Goal: Task Accomplishment & Management: Manage account settings

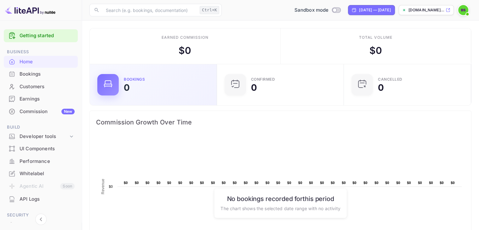
scroll to position [98, 118]
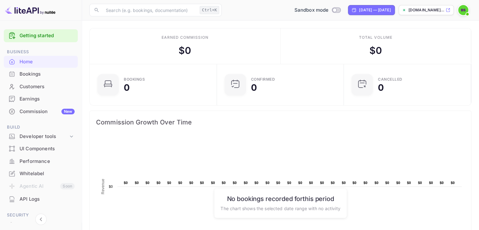
click at [46, 102] on div "Earnings" at bounding box center [41, 99] width 74 height 12
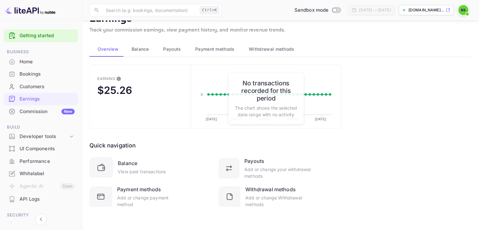
scroll to position [16, 0]
click at [229, 165] on icon at bounding box center [230, 168] width 11 height 11
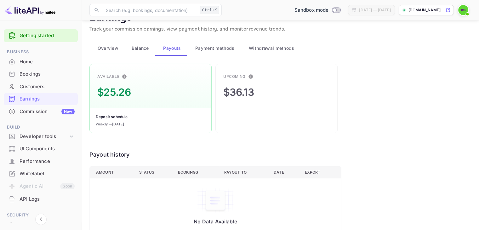
click at [116, 94] on div "$25.26" at bounding box center [113, 92] width 33 height 15
click at [244, 90] on div "$36.13" at bounding box center [238, 92] width 31 height 15
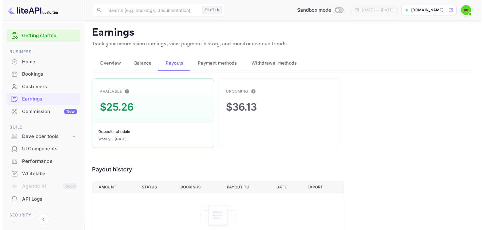
scroll to position [0, 0]
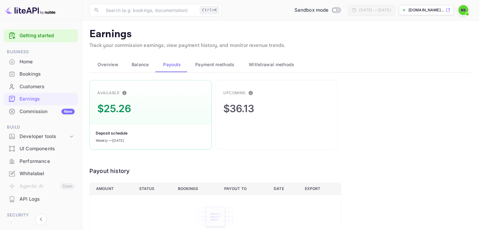
click at [144, 63] on span "Balance" at bounding box center [140, 65] width 17 height 8
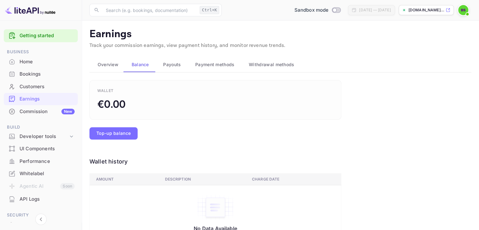
click at [165, 65] on span "Payouts" at bounding box center [172, 65] width 18 height 8
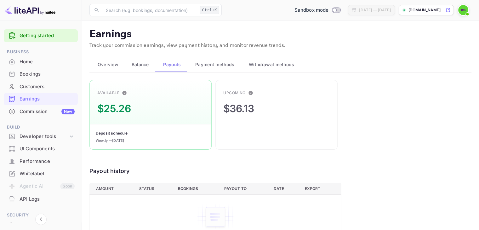
click at [121, 108] on div "$25.26" at bounding box center [113, 108] width 33 height 15
click at [122, 131] on div "Deposit schedule" at bounding box center [112, 133] width 32 height 6
click at [124, 140] on div "Weekly — [DATE]" at bounding box center [110, 140] width 28 height 5
click at [211, 59] on button "Payment methods" at bounding box center [214, 64] width 54 height 15
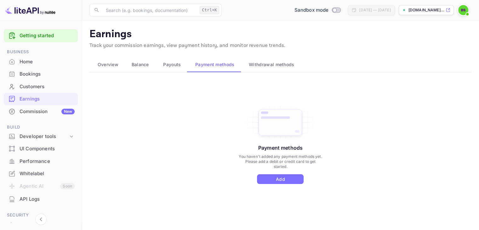
click at [257, 66] on span "Withdrawal methods" at bounding box center [271, 65] width 45 height 8
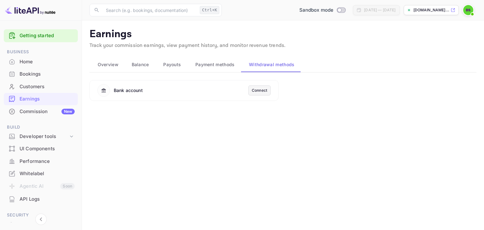
click at [258, 92] on div "Connect" at bounding box center [259, 91] width 15 height 6
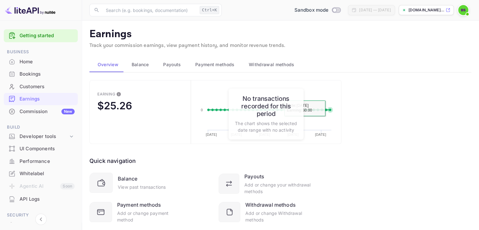
click at [369, 127] on div "Earning $25.26 Created with Highcharts 10.3.3 08/25/2025 09/01/2025 09/08/2025 …" at bounding box center [280, 159] width 382 height 159
click at [171, 65] on span "Payouts" at bounding box center [172, 65] width 18 height 8
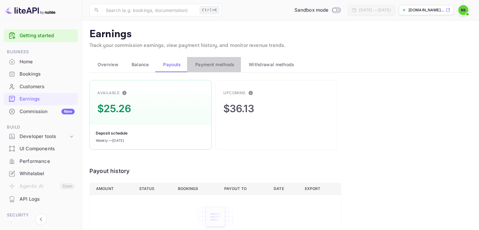
click at [223, 65] on span "Payment methods" at bounding box center [214, 65] width 39 height 8
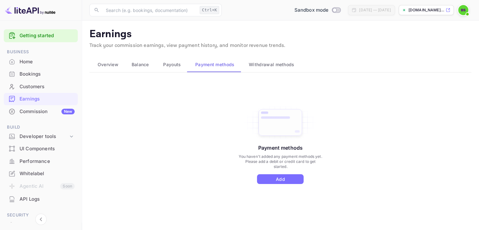
click at [265, 65] on span "Withdrawal methods" at bounding box center [271, 65] width 45 height 8
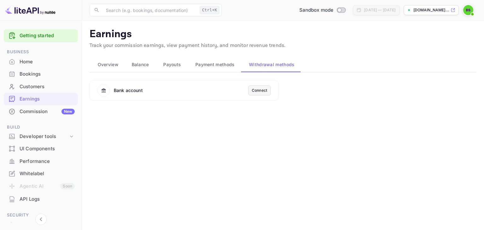
click at [169, 66] on span "Payouts" at bounding box center [172, 65] width 18 height 8
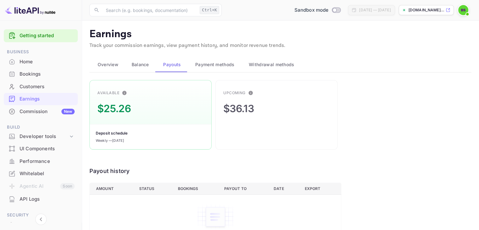
click at [122, 108] on div "$25.26" at bounding box center [113, 108] width 33 height 15
click at [256, 109] on div "Upcoming $36.13" at bounding box center [276, 115] width 122 height 70
click at [109, 65] on span "Overview" at bounding box center [108, 65] width 21 height 8
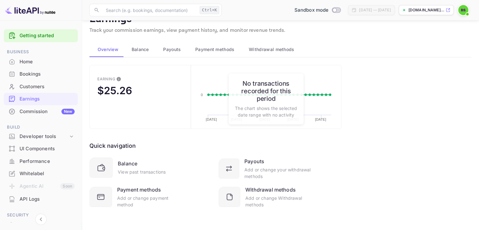
scroll to position [16, 0]
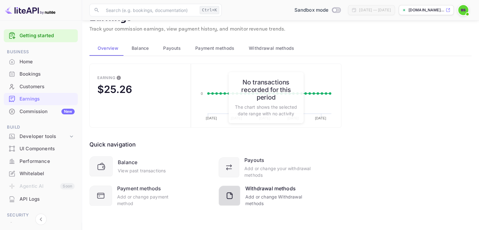
click at [235, 201] on icon at bounding box center [230, 196] width 11 height 11
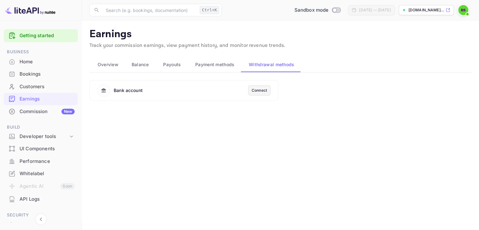
scroll to position [0, 0]
click at [102, 64] on span "Overview" at bounding box center [108, 65] width 21 height 8
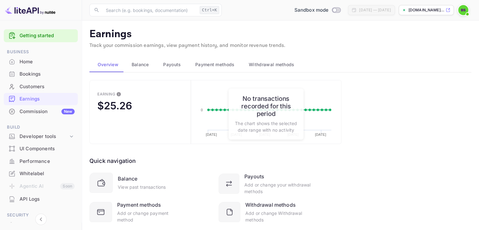
click at [141, 182] on div "Balance View past transactions" at bounding box center [142, 182] width 48 height 15
click at [116, 183] on div "Balance View past transactions" at bounding box center [150, 183] width 123 height 20
click at [105, 182] on icon at bounding box center [101, 183] width 7 height 5
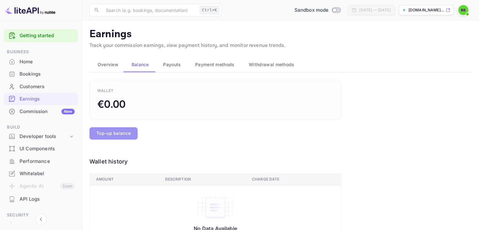
click at [121, 138] on button "Top-up balance" at bounding box center [113, 133] width 48 height 12
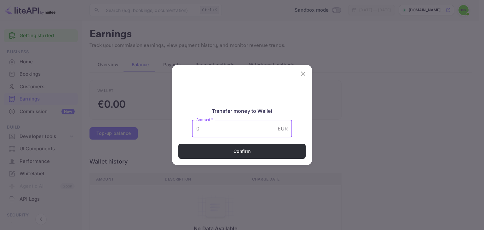
click at [223, 129] on input "0" at bounding box center [233, 129] width 83 height 18
type input "010"
click at [248, 153] on button "Confirm" at bounding box center [241, 151] width 127 height 15
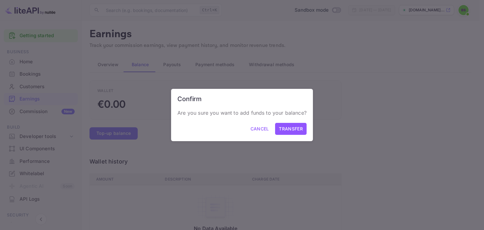
click at [254, 129] on button "Cancel" at bounding box center [260, 129] width 26 height 12
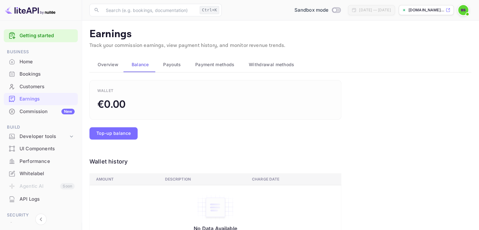
click at [110, 67] on span "Overview" at bounding box center [108, 65] width 21 height 8
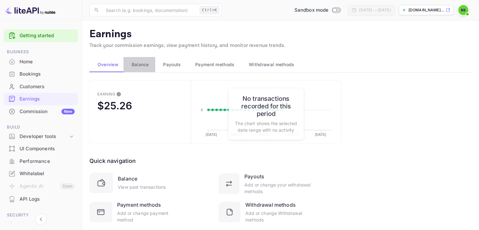
click at [130, 67] on div "Balance" at bounding box center [139, 65] width 22 height 8
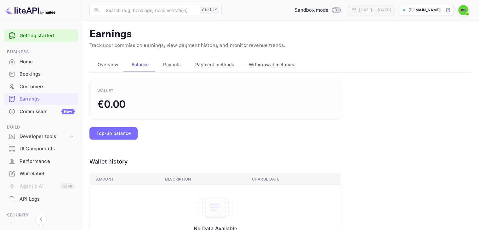
click at [99, 61] on span "Overview" at bounding box center [108, 65] width 21 height 8
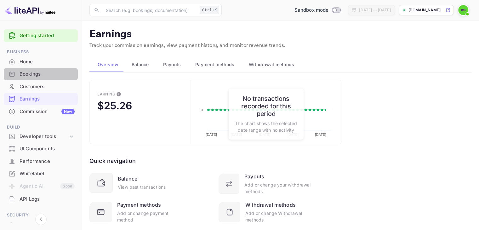
click at [42, 74] on div "Bookings" at bounding box center [47, 74] width 55 height 7
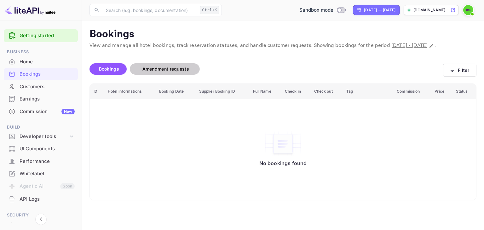
click at [169, 73] on span "Amendment requests" at bounding box center [165, 69] width 59 height 8
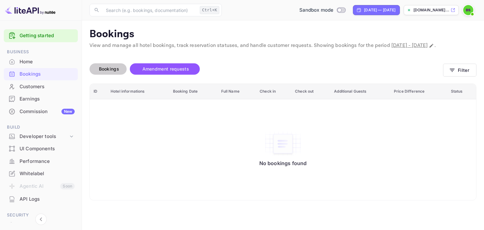
click at [112, 71] on span "Bookings" at bounding box center [109, 68] width 20 height 5
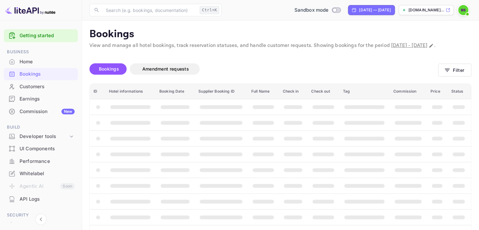
click at [164, 124] on th "booking table" at bounding box center [175, 123] width 39 height 16
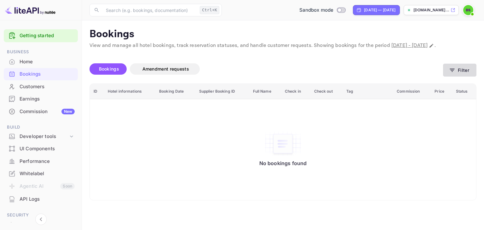
click at [452, 77] on button "Filter" at bounding box center [459, 70] width 33 height 13
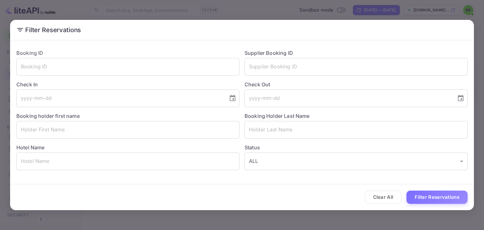
click at [404, 9] on div "Filter Reservations Booking ID ​ Supplier Booking ID ​ Check In ​ Check Out ​ B…" at bounding box center [242, 115] width 484 height 230
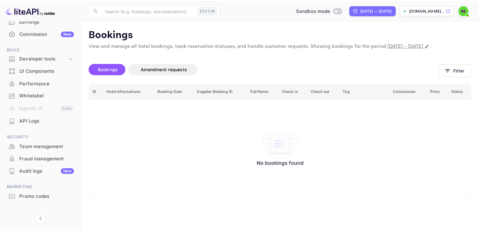
scroll to position [86, 0]
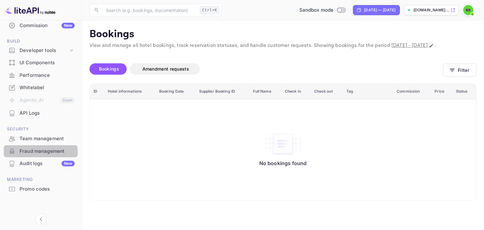
click at [37, 153] on div "Fraud management" at bounding box center [47, 151] width 55 height 7
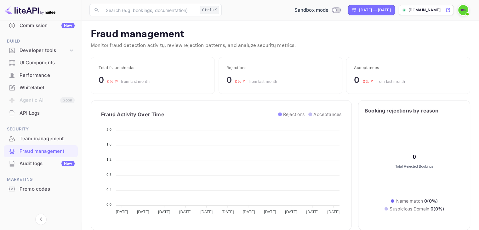
scroll to position [125, 166]
click at [37, 137] on div "Team management" at bounding box center [47, 138] width 55 height 7
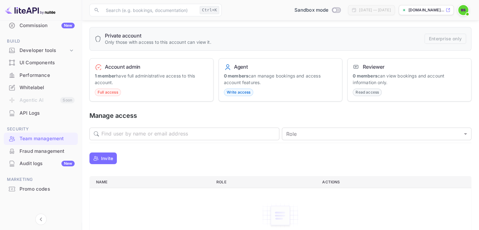
scroll to position [31, 0]
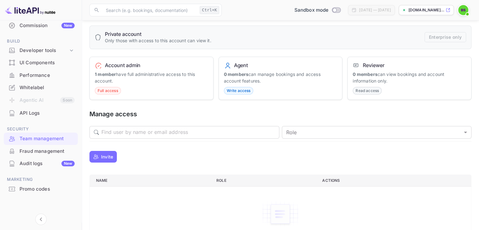
click at [111, 78] on p "1 member have full administrative access to this account." at bounding box center [151, 77] width 113 height 13
click at [231, 91] on span "Write access" at bounding box center [238, 91] width 29 height 6
click at [241, 77] on p "0 members can manage bookings and access account features." at bounding box center [280, 77] width 113 height 13
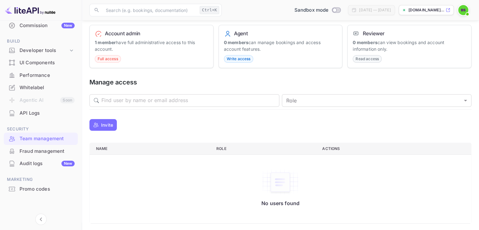
scroll to position [64, 0]
click at [34, 166] on div "Audit logs New" at bounding box center [47, 163] width 55 height 7
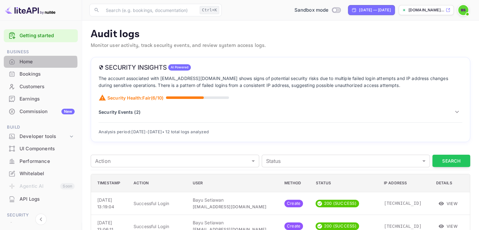
click at [29, 63] on div "Home" at bounding box center [47, 61] width 55 height 7
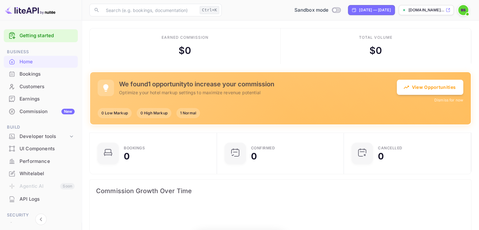
scroll to position [98, 118]
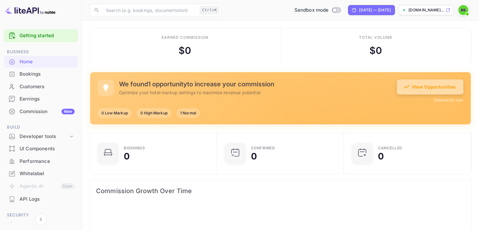
click at [428, 86] on button "View Opportunities" at bounding box center [430, 86] width 66 height 15
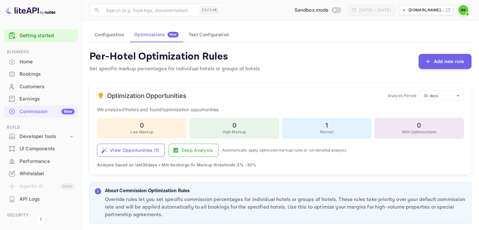
scroll to position [31, 0]
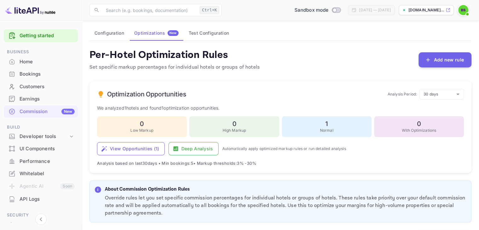
click at [319, 125] on h6 "1" at bounding box center [327, 124] width 82 height 8
click at [240, 130] on p "High Markup" at bounding box center [234, 131] width 82 height 6
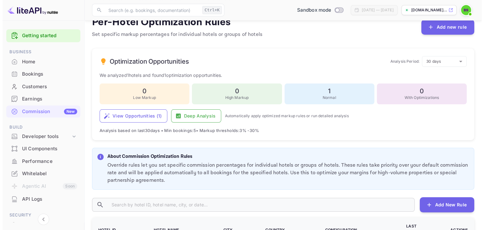
scroll to position [94, 0]
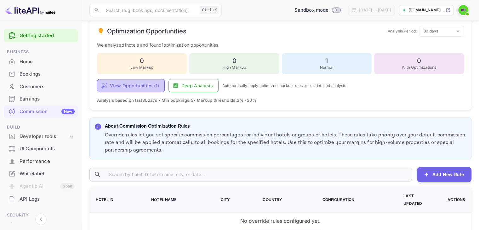
click at [146, 87] on button "View Opportunities ( 1 )" at bounding box center [131, 85] width 68 height 13
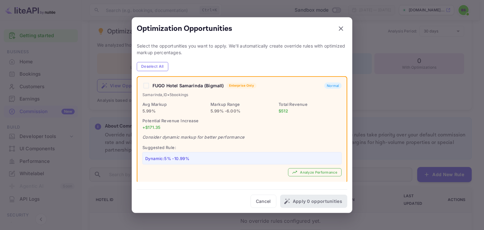
click at [145, 86] on div "FUGO Hotel Samarinda (Bigmall) Enterprise Only Normal" at bounding box center [241, 86] width 199 height 8
click at [148, 86] on div "FUGO Hotel Samarinda (Bigmall) Enterprise Only Normal" at bounding box center [241, 86] width 199 height 8
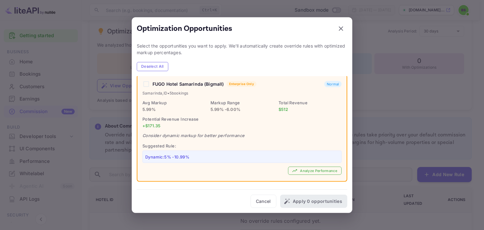
scroll to position [4, 0]
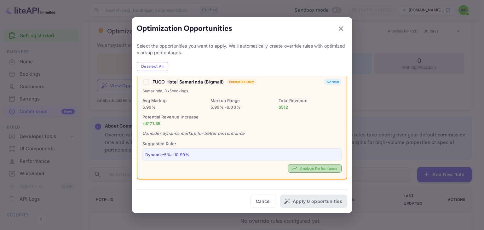
click at [299, 169] on button "Analyze Performance" at bounding box center [315, 168] width 54 height 9
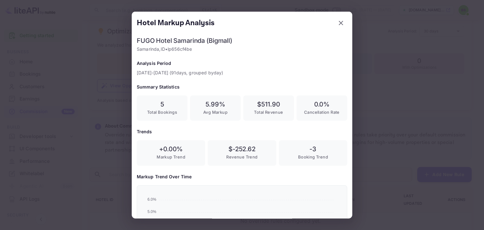
scroll to position [105, 200]
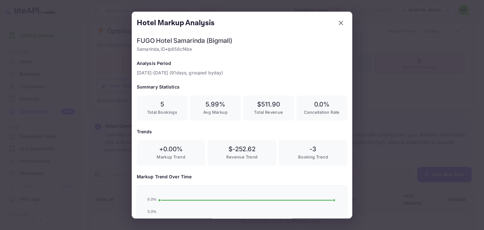
click at [215, 108] on div "5.99 % Avg Markup" at bounding box center [215, 108] width 51 height 26
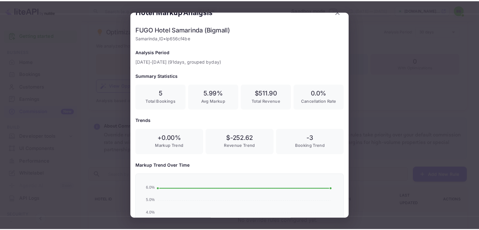
scroll to position [0, 0]
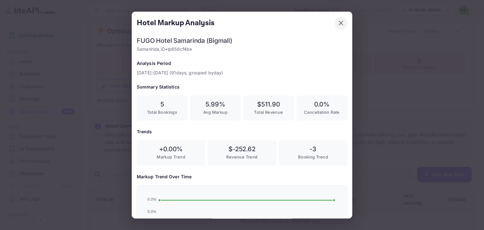
click at [337, 23] on icon "button" at bounding box center [341, 23] width 8 height 8
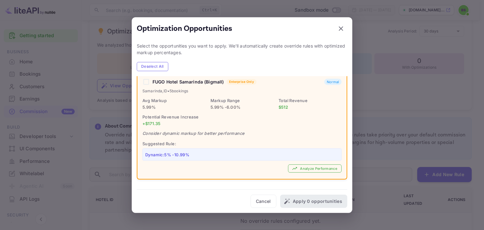
click at [306, 203] on div "Cancel Apply 0 opportunities" at bounding box center [242, 198] width 210 height 19
click at [146, 84] on div "FUGO Hotel Samarinda (Bigmall) Enterprise Only Normal" at bounding box center [241, 82] width 199 height 8
click at [153, 70] on button "Deselect All" at bounding box center [152, 66] width 31 height 9
click at [270, 199] on button "Cancel" at bounding box center [263, 200] width 26 height 13
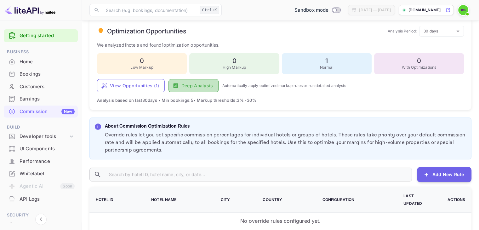
click at [192, 86] on button "Deep Analysis" at bounding box center [193, 85] width 50 height 13
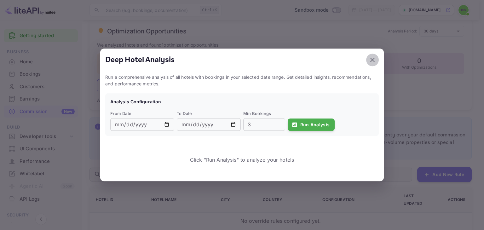
click at [370, 58] on icon "button" at bounding box center [372, 60] width 8 height 8
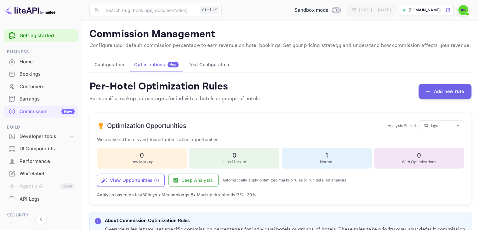
click at [335, 157] on h6 "1" at bounding box center [327, 155] width 82 height 8
click at [413, 157] on h6 "0" at bounding box center [419, 155] width 82 height 8
click at [217, 65] on button "Test Configuration" at bounding box center [209, 64] width 50 height 15
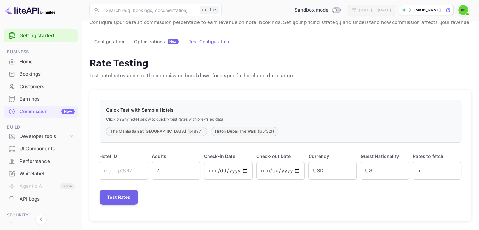
scroll to position [25, 0]
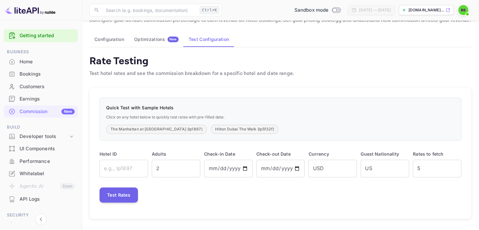
click at [161, 42] on button "Optimizations New" at bounding box center [156, 39] width 54 height 15
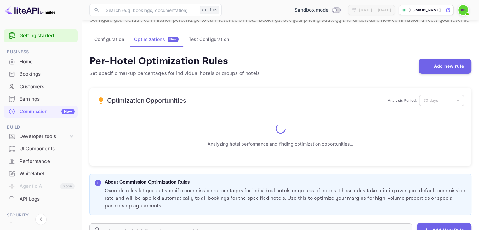
click at [117, 39] on button "Configuration" at bounding box center [109, 39] width 40 height 15
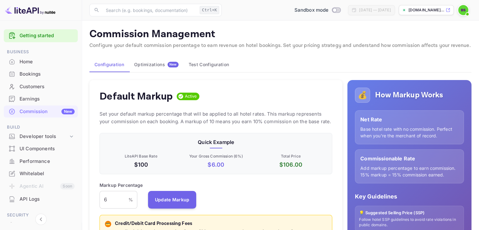
click at [465, 10] on img at bounding box center [463, 10] width 10 height 10
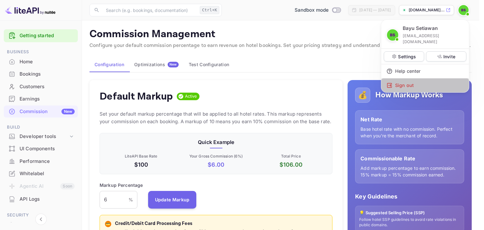
click at [410, 78] on div "Sign out" at bounding box center [425, 85] width 88 height 14
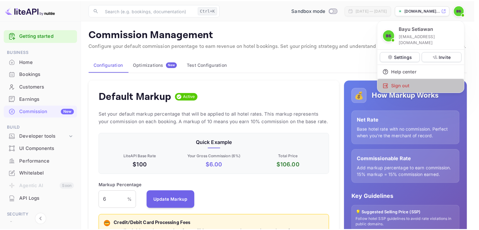
scroll to position [5, 5]
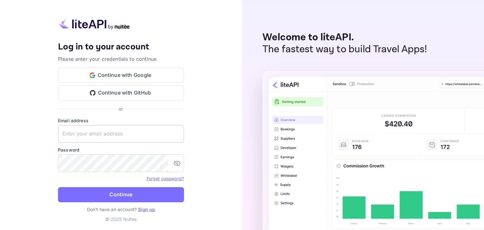
click at [118, 131] on input "text" at bounding box center [121, 134] width 126 height 18
type input "m"
type input "mikemohede22@hotmail.com"
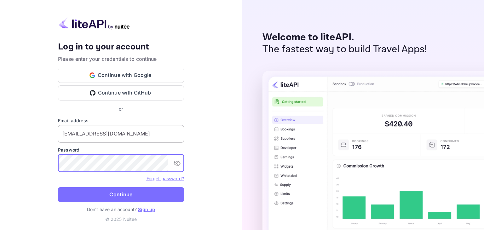
click at [58, 187] on button "Continue" at bounding box center [121, 194] width 126 height 15
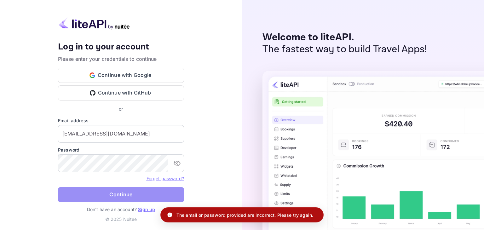
click at [121, 191] on button "Continue" at bounding box center [121, 194] width 126 height 15
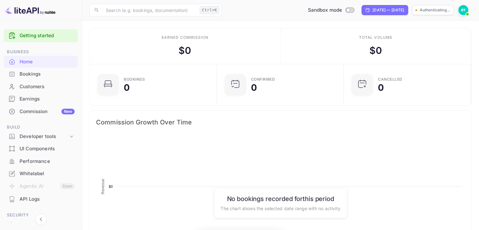
scroll to position [98, 118]
